Goal: Communication & Community: Participate in discussion

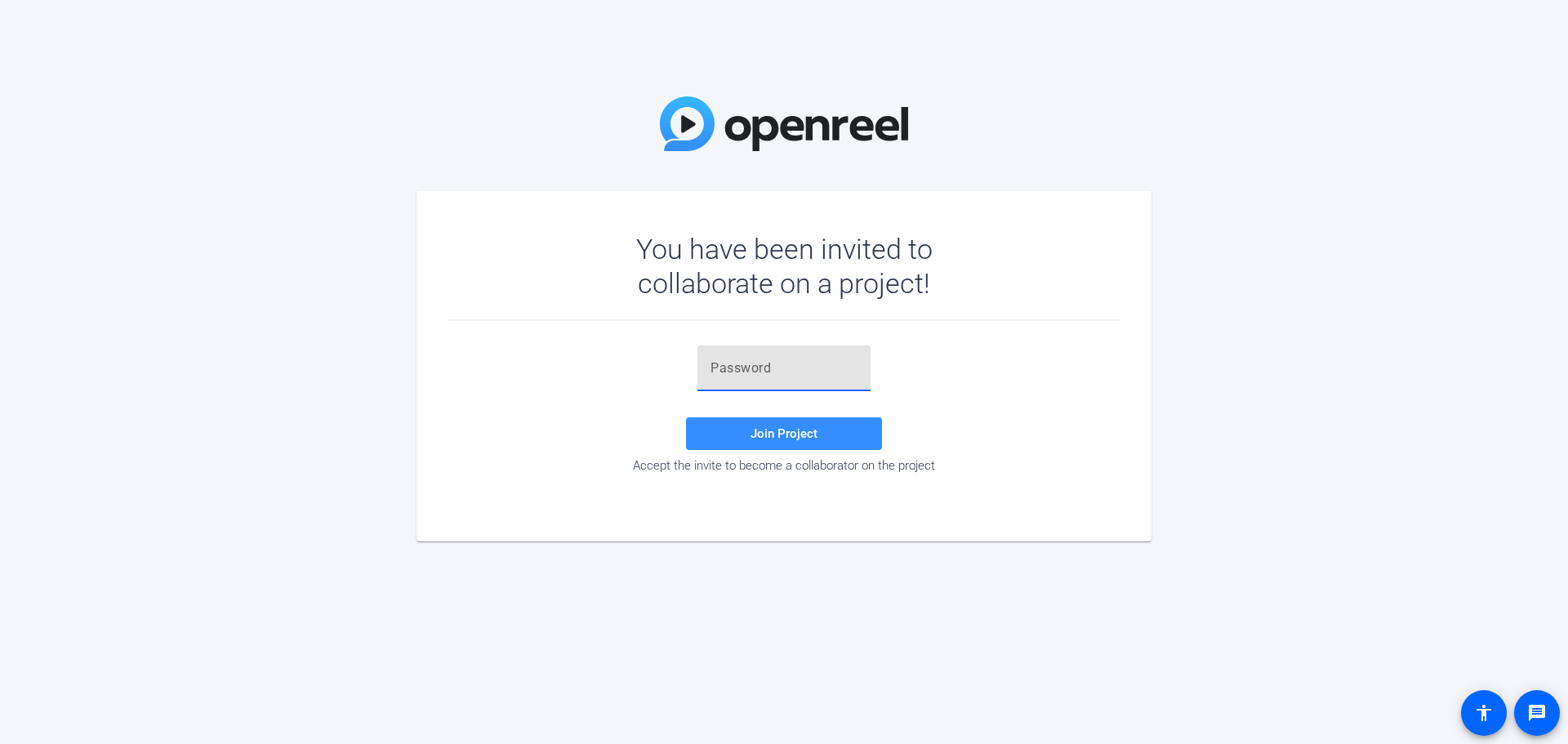
paste input "[PERSON_NAME]"
type input "[PERSON_NAME]"
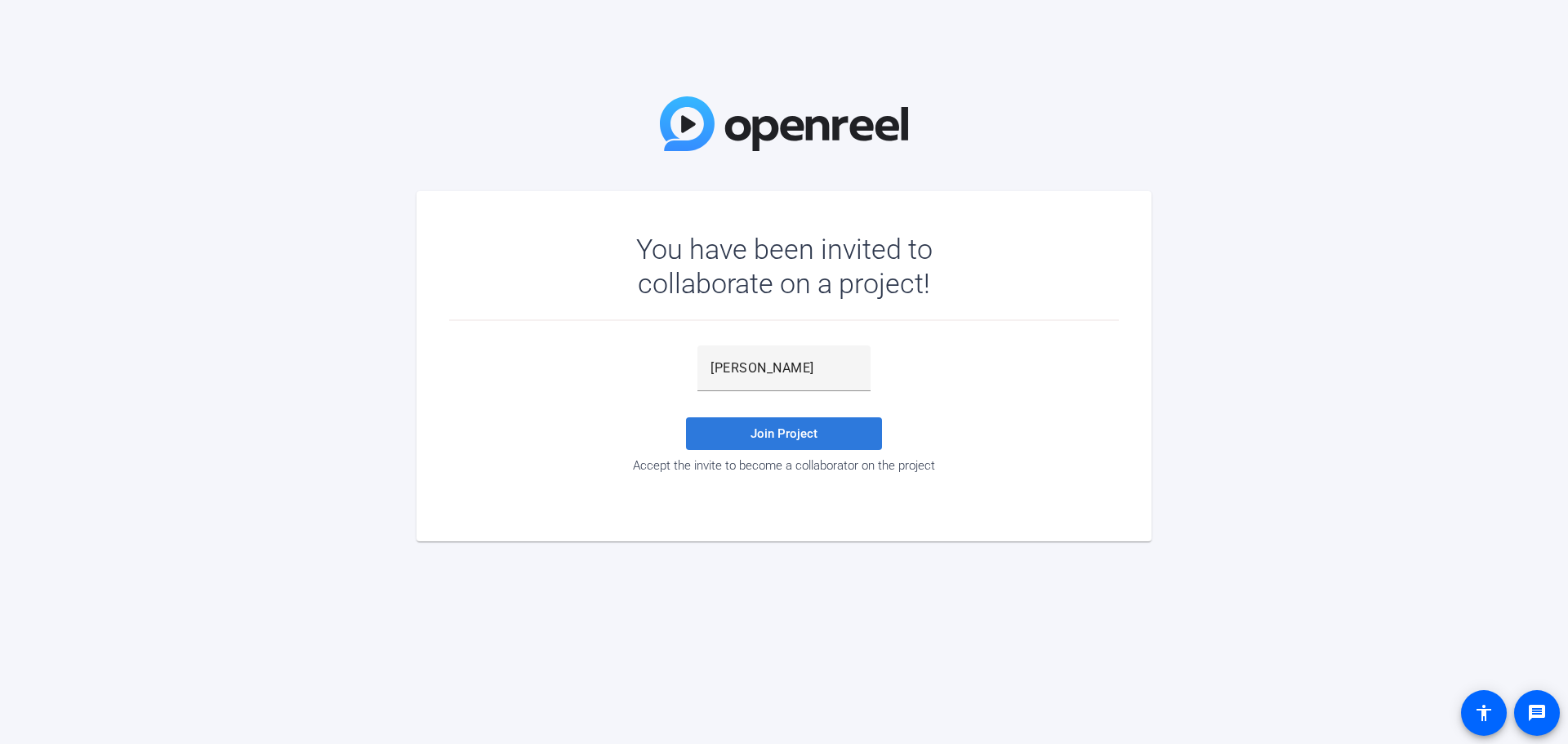
click at [749, 434] on span at bounding box center [784, 433] width 196 height 40
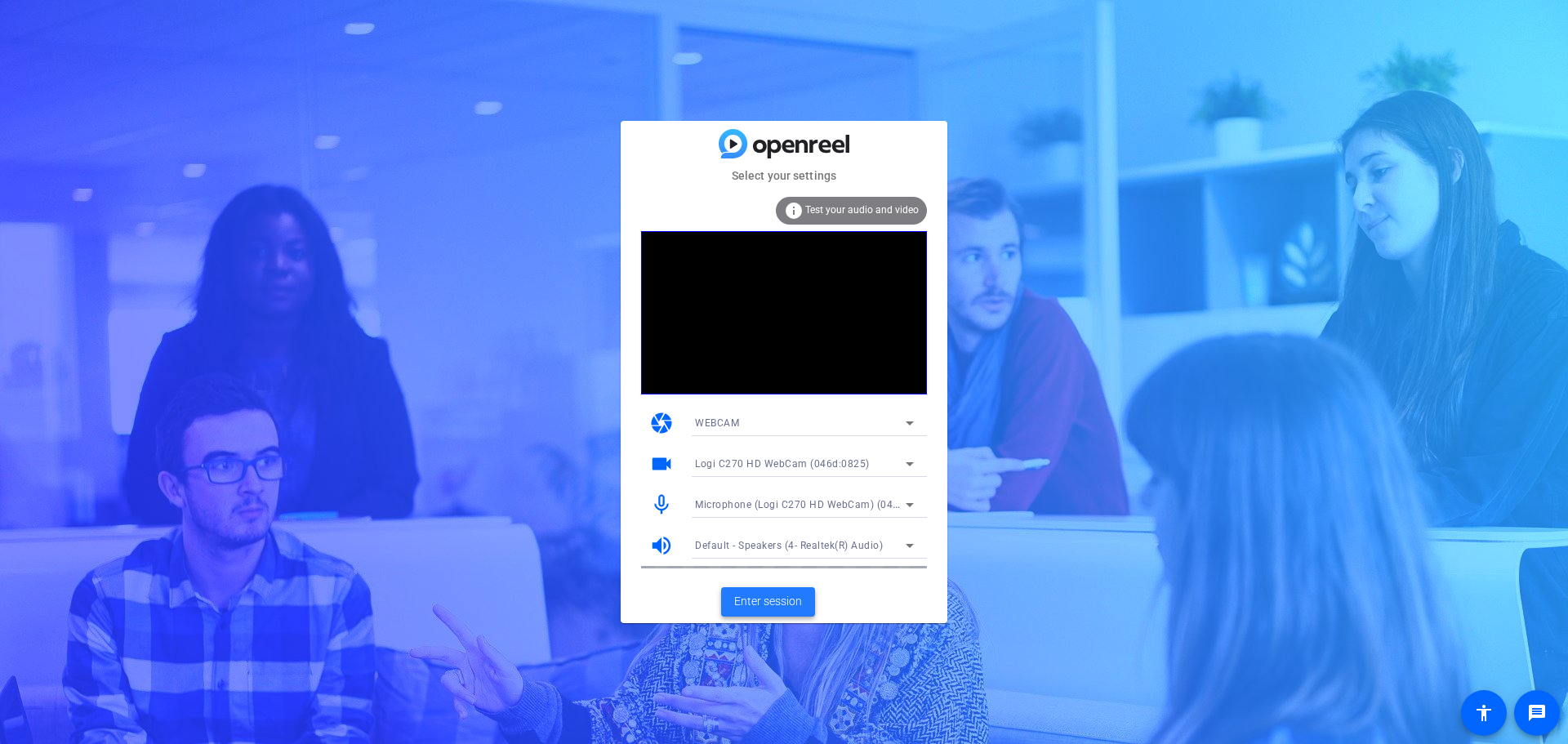
click at [789, 603] on span "Enter session" at bounding box center [768, 601] width 68 height 17
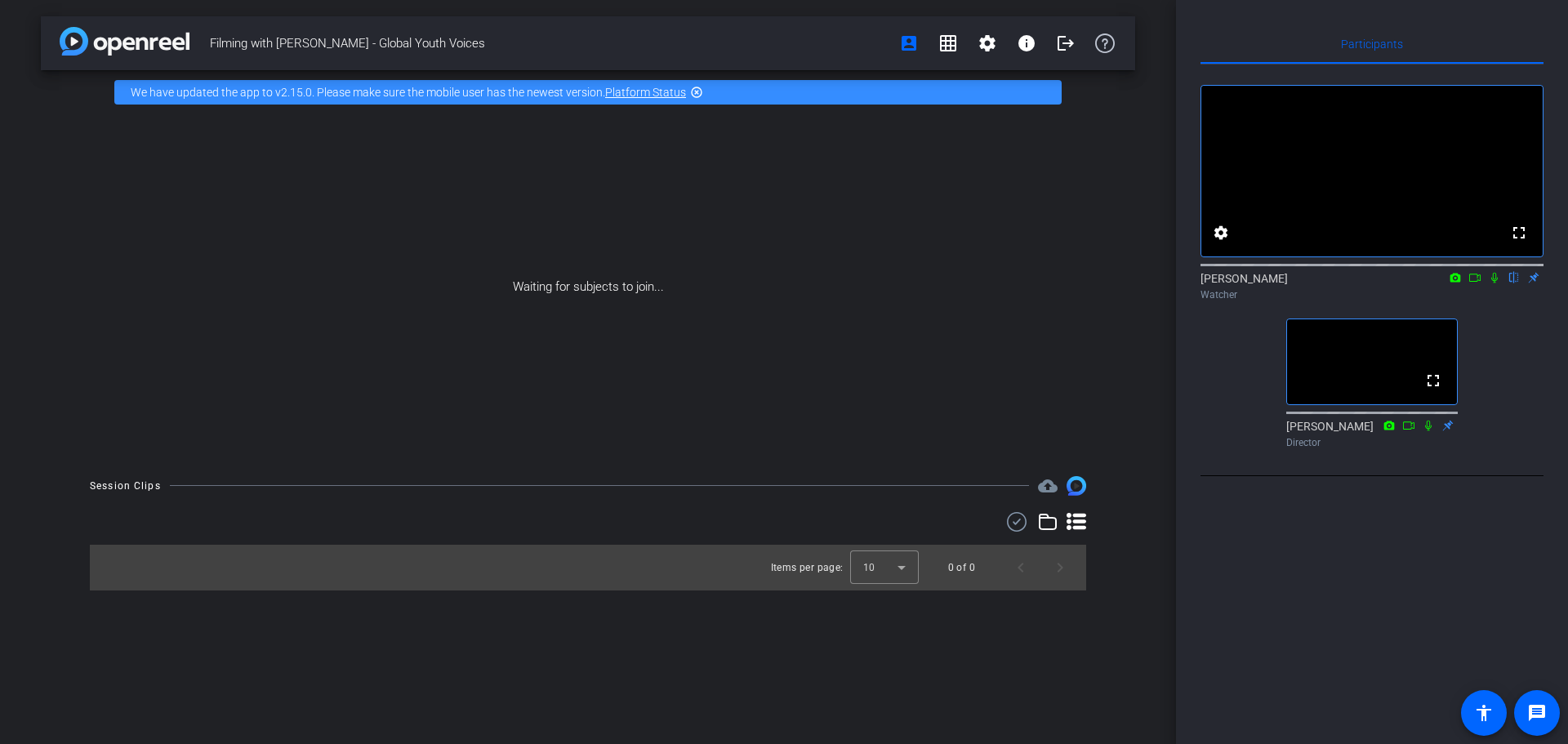
click at [1233, 635] on div "Participants fullscreen settings [PERSON_NAME] flip Watcher fullscreen [PERSON_…" at bounding box center [1372, 372] width 392 height 744
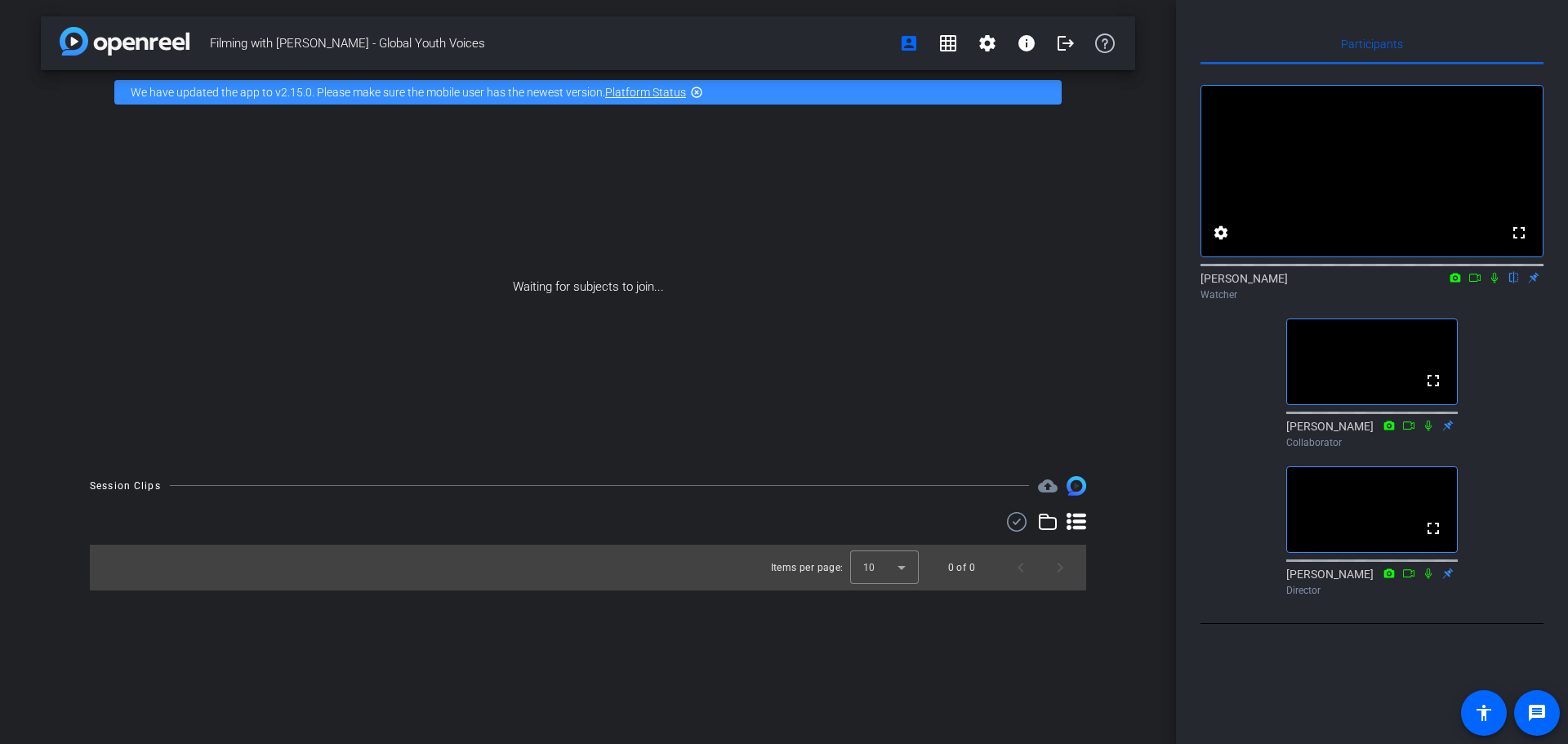
click at [1491, 284] on icon at bounding box center [1495, 278] width 13 height 12
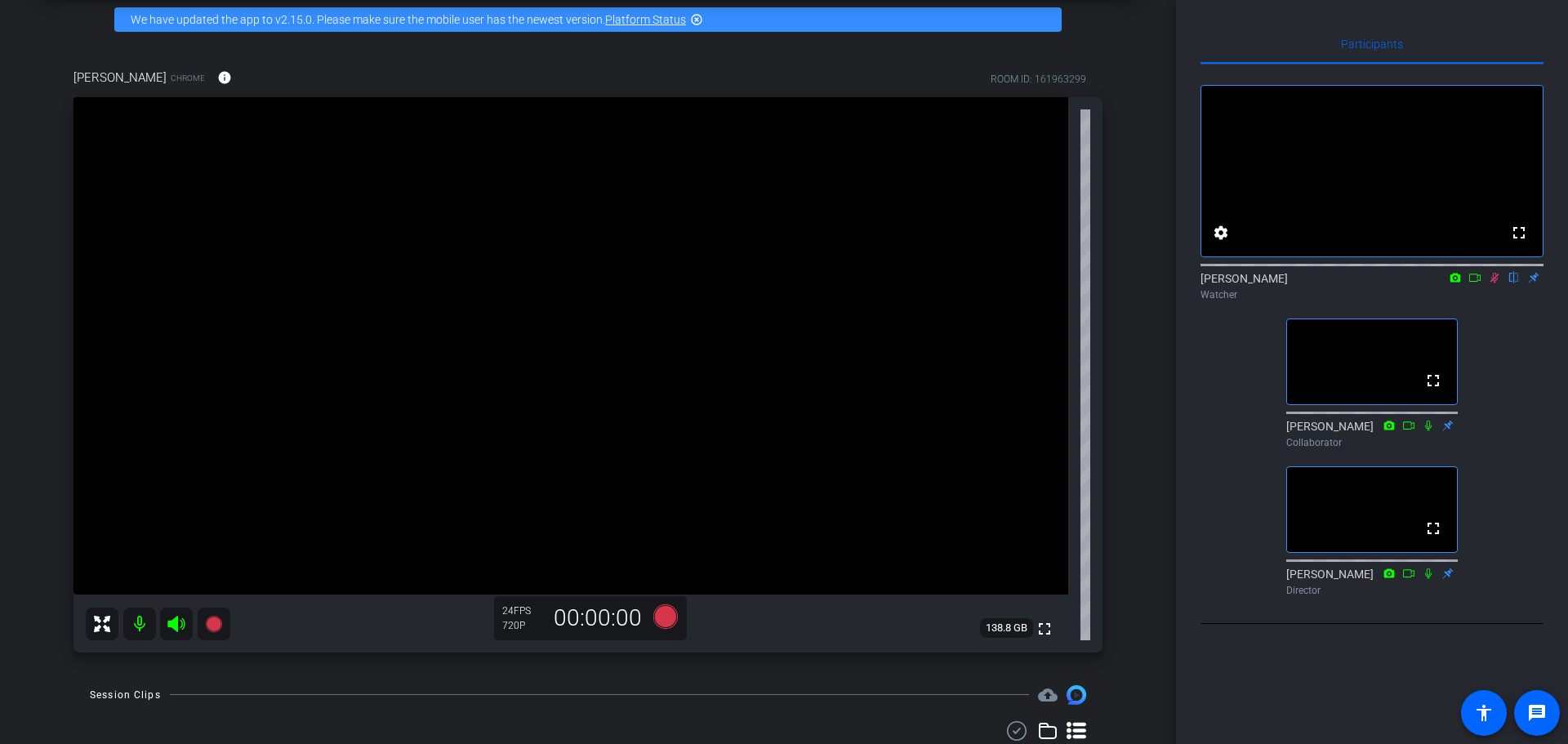
scroll to position [46, 0]
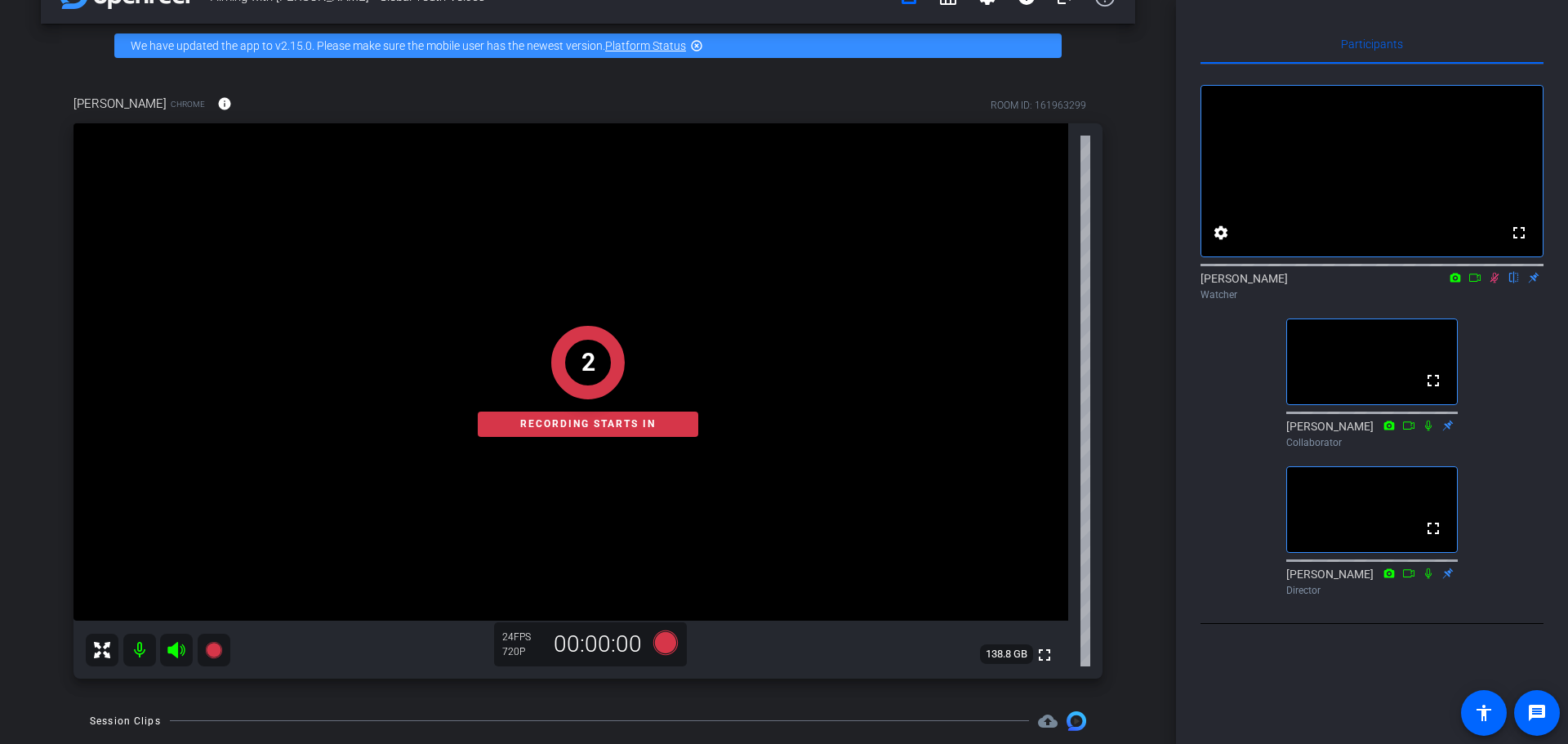
click at [1470, 284] on icon at bounding box center [1475, 278] width 13 height 12
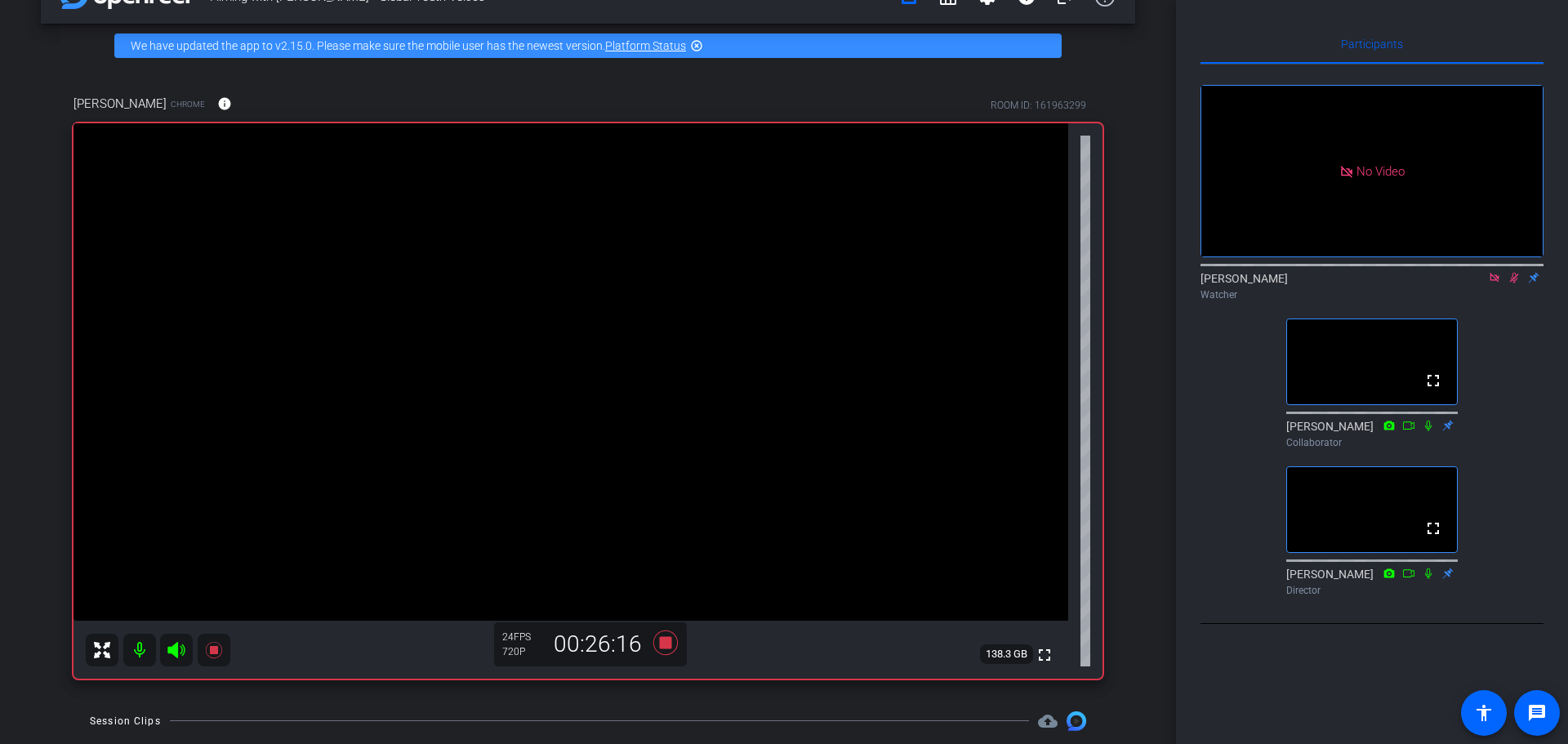
click at [1491, 284] on icon at bounding box center [1495, 278] width 13 height 12
click at [1476, 284] on icon at bounding box center [1475, 278] width 13 height 12
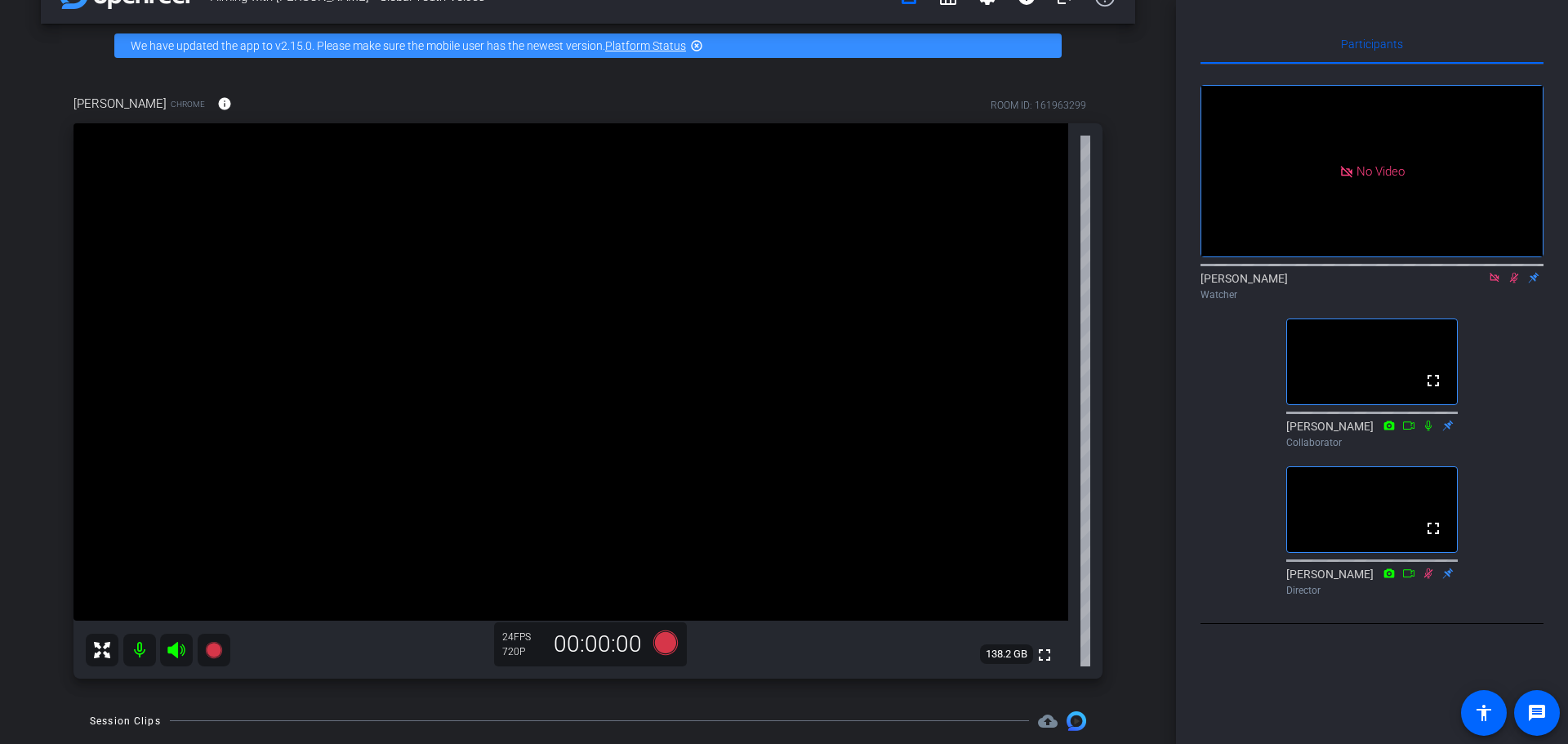
click at [1496, 284] on icon at bounding box center [1495, 278] width 13 height 12
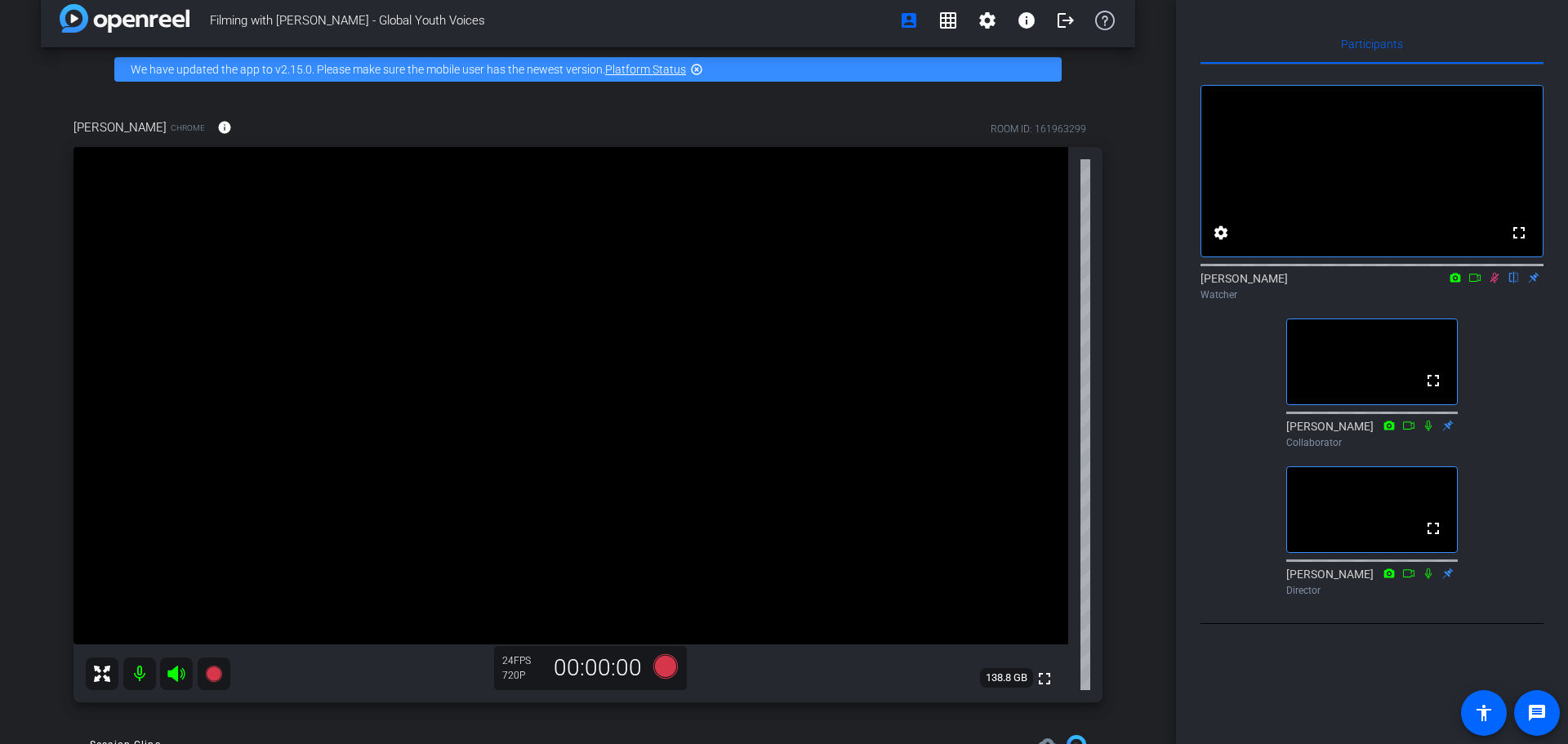
scroll to position [0, 0]
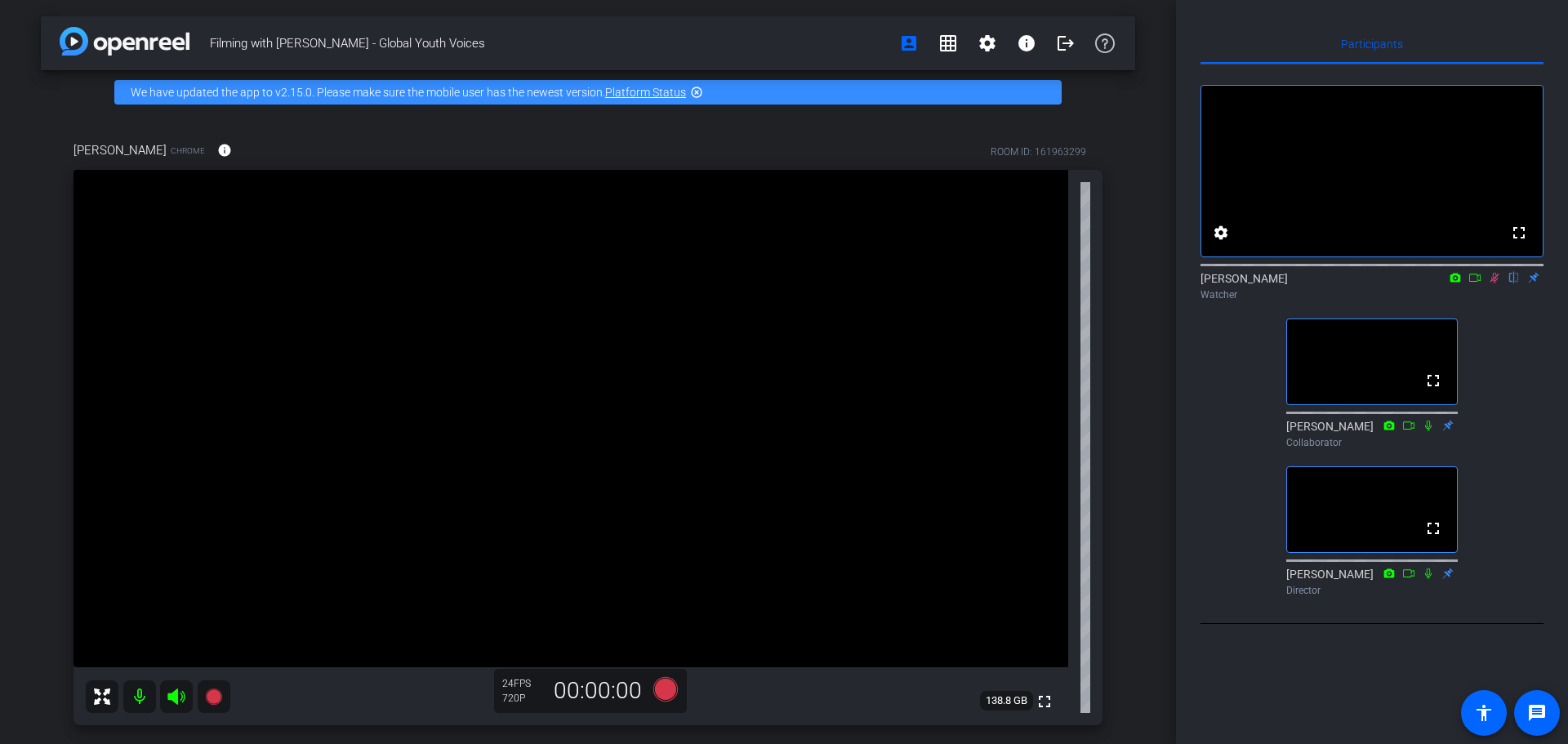
click at [1494, 284] on icon at bounding box center [1495, 278] width 13 height 12
click at [1056, 46] on mat-icon "logout" at bounding box center [1066, 43] width 19 height 19
